Goal: Transaction & Acquisition: Download file/media

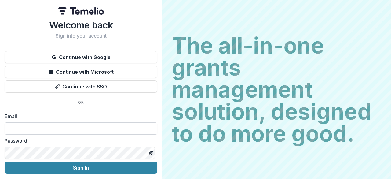
click at [113, 128] on input at bounding box center [81, 128] width 153 height 12
type input "**********"
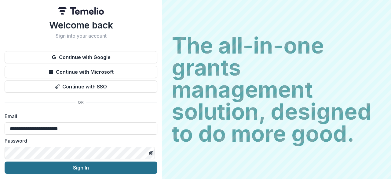
click at [112, 164] on button "Sign In" at bounding box center [81, 167] width 153 height 12
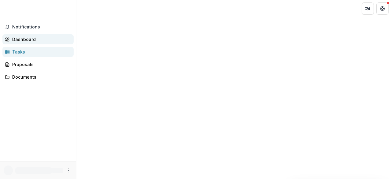
click at [24, 40] on div "Dashboard" at bounding box center [40, 39] width 57 height 6
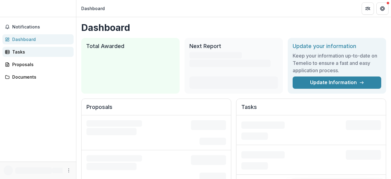
click at [23, 50] on div "Tasks" at bounding box center [40, 52] width 57 height 6
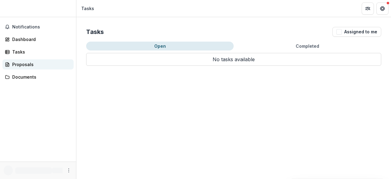
click at [26, 64] on div "Proposals" at bounding box center [40, 64] width 57 height 6
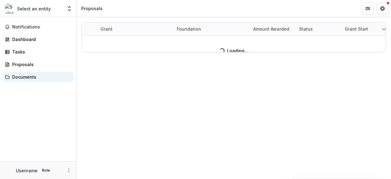
click at [24, 76] on div "Documents" at bounding box center [40, 77] width 57 height 6
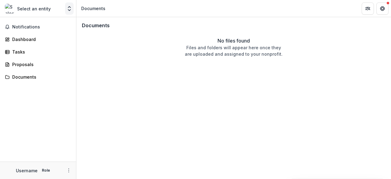
click at [69, 6] on polyline "Open entity switcher" at bounding box center [69, 6] width 2 height 1
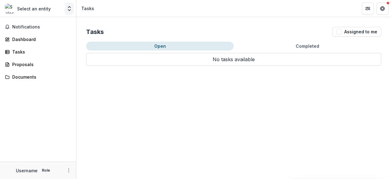
click at [70, 9] on icon "Open entity switcher" at bounding box center [69, 9] width 6 height 6
click at [69, 5] on button "Open entity switcher" at bounding box center [69, 8] width 9 height 12
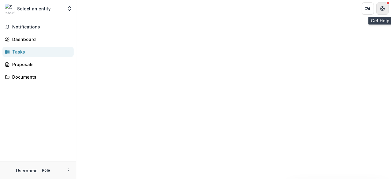
click at [384, 8] on icon "Get Help" at bounding box center [384, 9] width 1 height 2
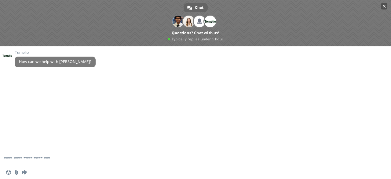
click at [385, 6] on span "Close chat" at bounding box center [384, 6] width 3 height 4
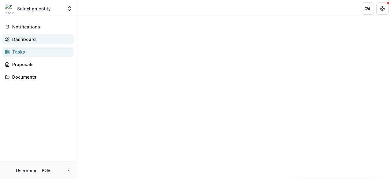
click at [24, 39] on div "Dashboard" at bounding box center [40, 39] width 57 height 6
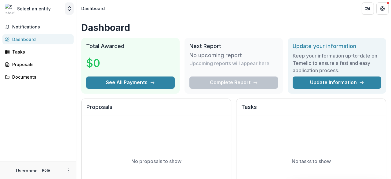
click at [68, 8] on icon "Open entity switcher" at bounding box center [69, 9] width 6 height 6
click at [40, 24] on link "Team Settings" at bounding box center [38, 24] width 73 height 10
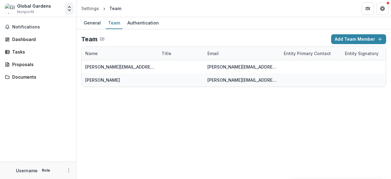
click at [69, 6] on polyline "Open entity switcher" at bounding box center [69, 6] width 2 height 1
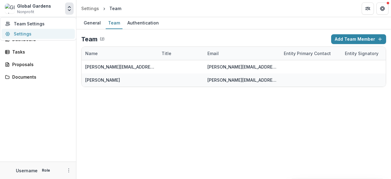
click at [58, 34] on link "Settings" at bounding box center [38, 34] width 73 height 10
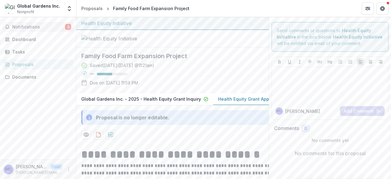
click at [49, 27] on span "Notifications" at bounding box center [38, 26] width 53 height 5
click at [44, 40] on div "Dashboard" at bounding box center [40, 39] width 57 height 6
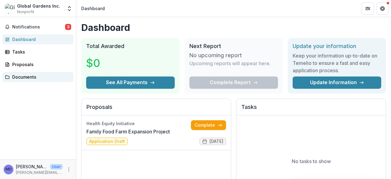
click at [37, 77] on div "Documents" at bounding box center [40, 77] width 57 height 6
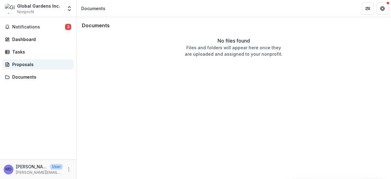
click at [29, 64] on div "Proposals" at bounding box center [40, 64] width 57 height 6
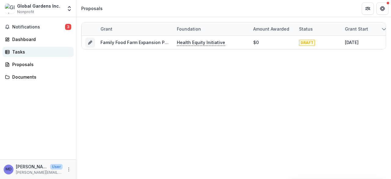
click at [22, 52] on div "Tasks" at bounding box center [40, 52] width 57 height 6
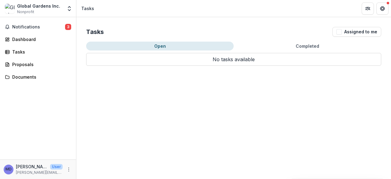
click at [291, 45] on button "Completed" at bounding box center [308, 46] width 148 height 9
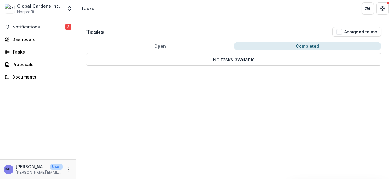
click at [275, 46] on button "Completed" at bounding box center [308, 46] width 148 height 9
click at [18, 74] on div "Documents" at bounding box center [40, 77] width 57 height 6
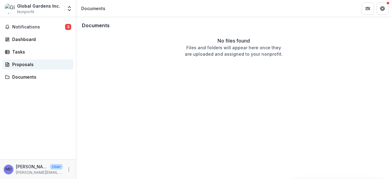
click at [19, 64] on div "Proposals" at bounding box center [40, 64] width 57 height 6
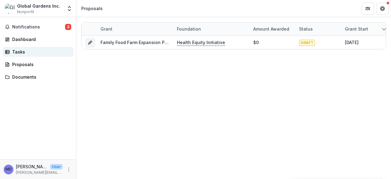
click at [23, 53] on div "Tasks" at bounding box center [40, 52] width 57 height 6
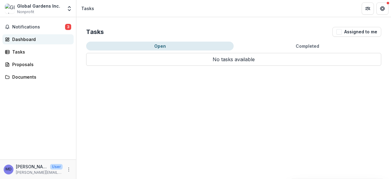
click at [25, 40] on div "Dashboard" at bounding box center [40, 39] width 57 height 6
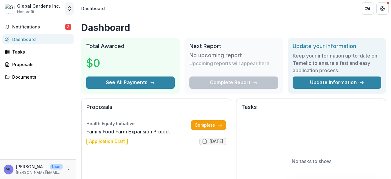
click at [69, 8] on icon "Open entity switcher" at bounding box center [69, 9] width 6 height 6
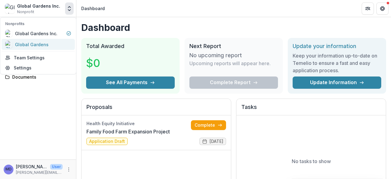
click at [50, 44] on div "Global Gardens" at bounding box center [38, 44] width 66 height 7
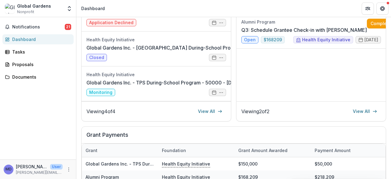
scroll to position [136, 0]
click at [26, 75] on div "Documents" at bounding box center [40, 77] width 57 height 6
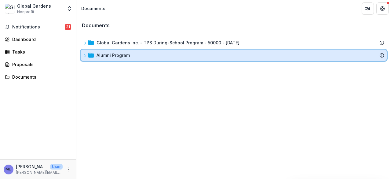
click at [85, 57] on icon at bounding box center [85, 56] width 4 height 4
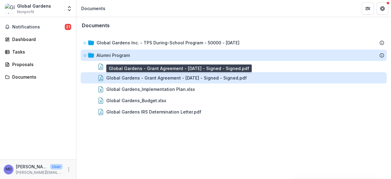
click at [131, 80] on div "Global Gardens - Grant Agreement - [DATE] - Signed - Signed.pdf" at bounding box center [176, 78] width 141 height 6
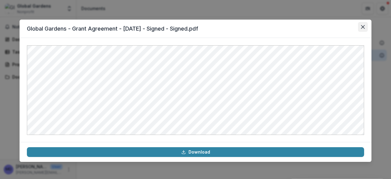
click at [363, 26] on icon "Close" at bounding box center [363, 27] width 4 height 4
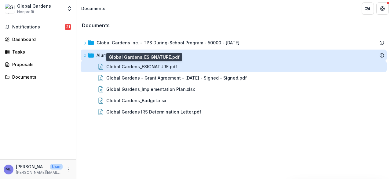
click at [154, 65] on div "Global Gardens_ESIGNATURE.pdf" at bounding box center [141, 66] width 71 height 6
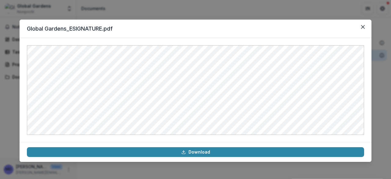
click at [129, 6] on div "Global Gardens_ESIGNATURE.pdf Download" at bounding box center [195, 89] width 391 height 179
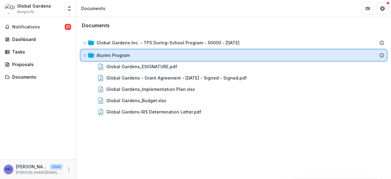
click at [84, 57] on icon at bounding box center [85, 56] width 4 height 4
